Goal: Go to known website: Access a specific website the user already knows

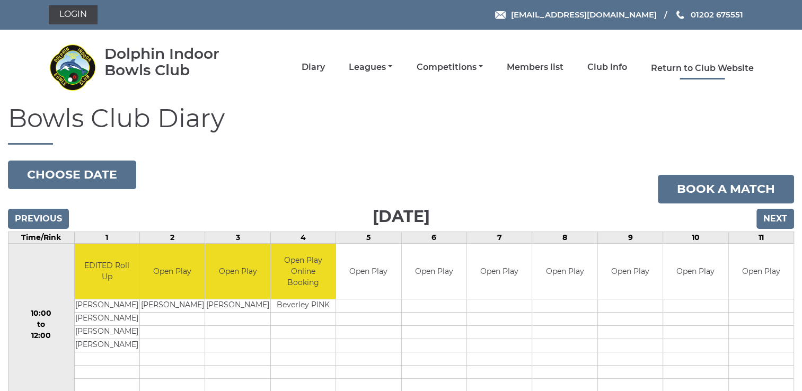
click at [708, 66] on link "Return to Club Website" at bounding box center [702, 69] width 103 height 12
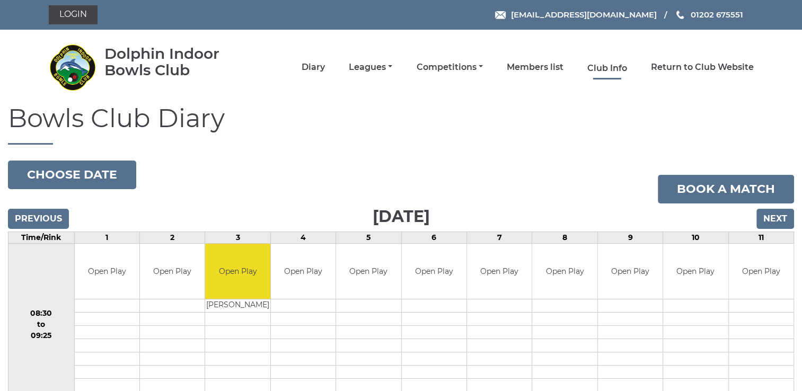
click at [608, 70] on link "Club Info" at bounding box center [607, 69] width 40 height 12
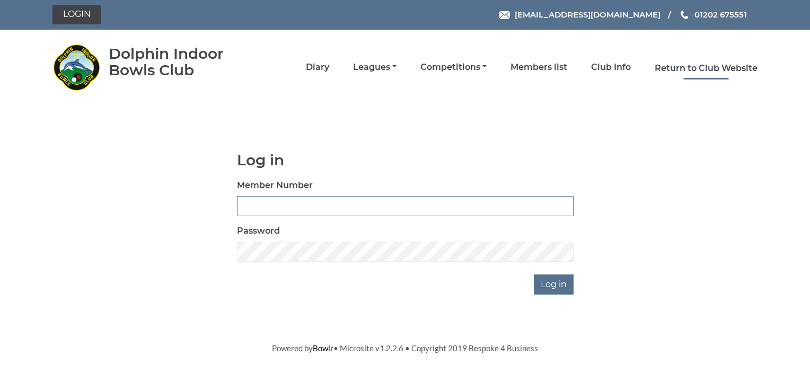
type input "2400"
click at [715, 67] on link "Return to Club Website" at bounding box center [706, 69] width 103 height 12
